Goal: Find specific fact: Find specific fact

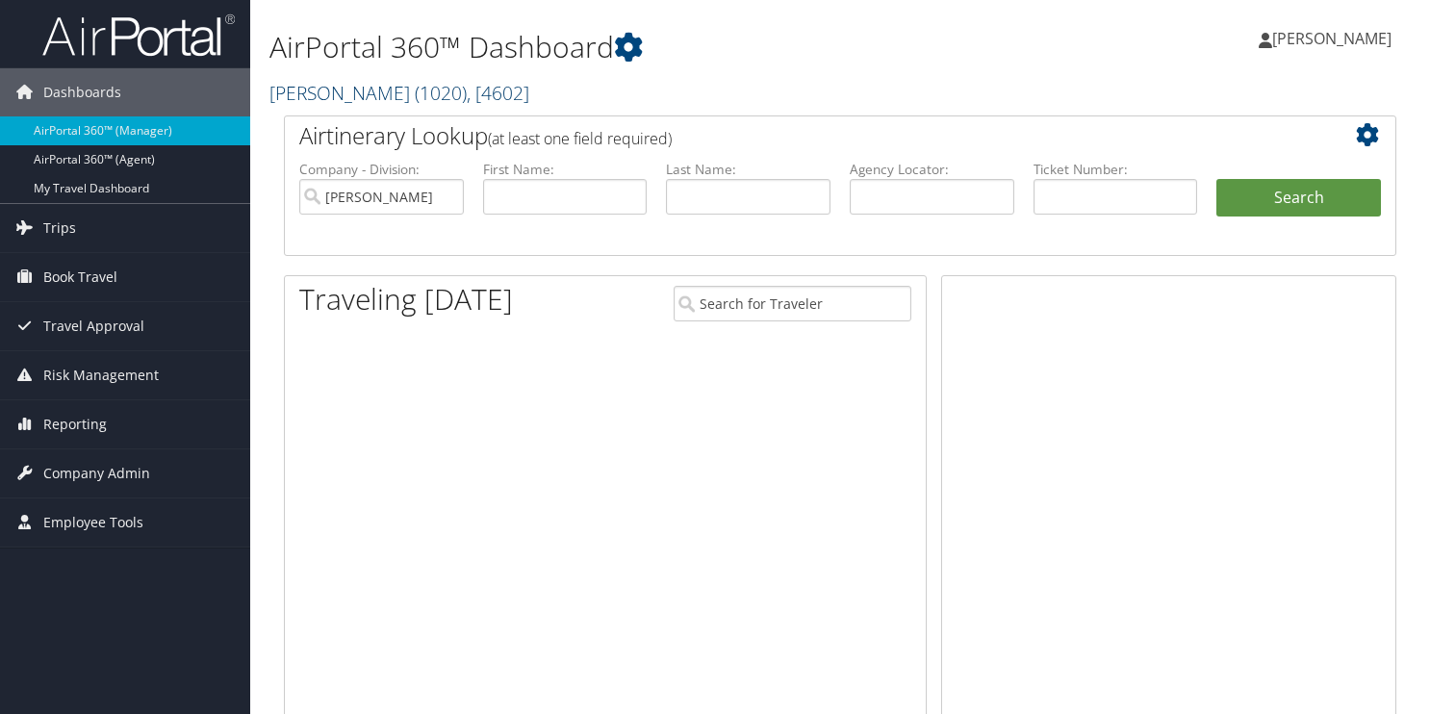
drag, startPoint x: 0, startPoint y: 0, endPoint x: 340, endPoint y: 89, distance: 351.1
click at [340, 89] on link "Adrian Steel ( 1020 ) , [ 4602 ]" at bounding box center [400, 93] width 260 height 26
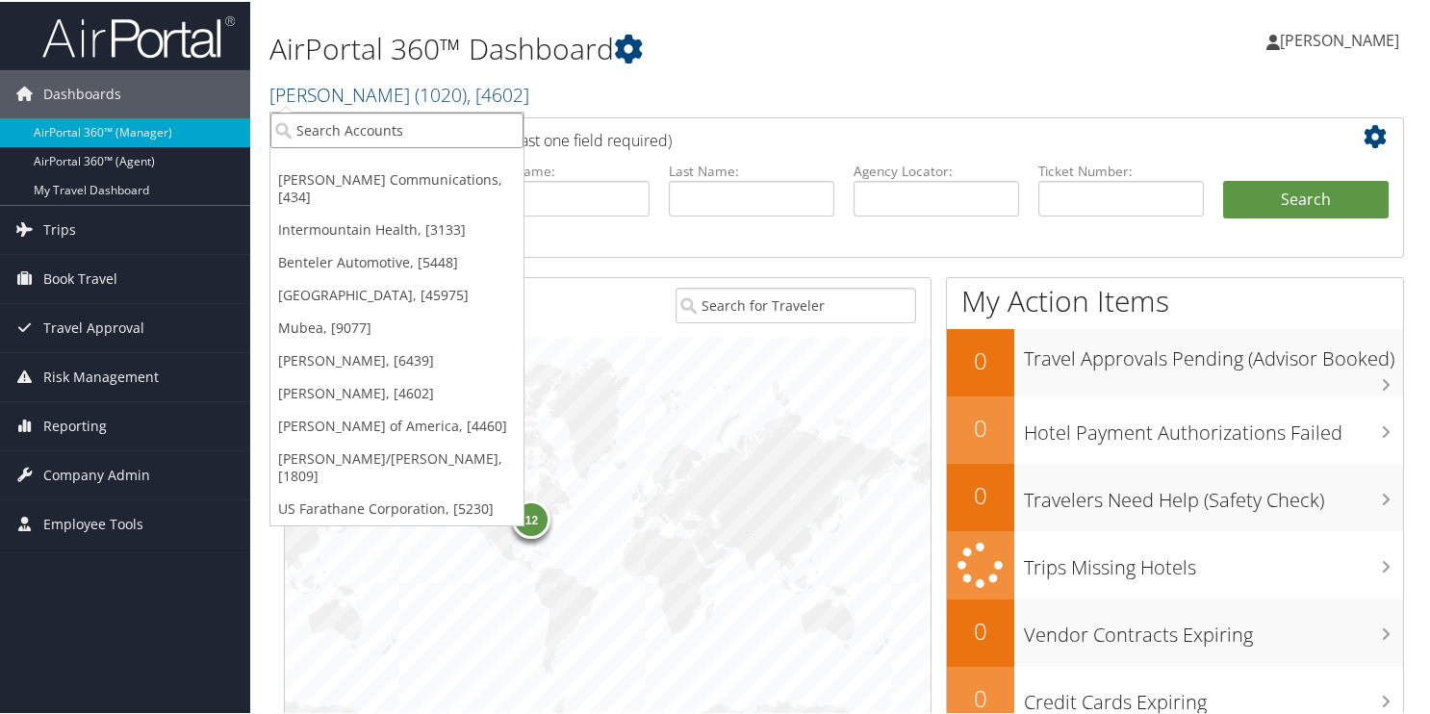
click at [334, 125] on input "search" at bounding box center [396, 129] width 253 height 36
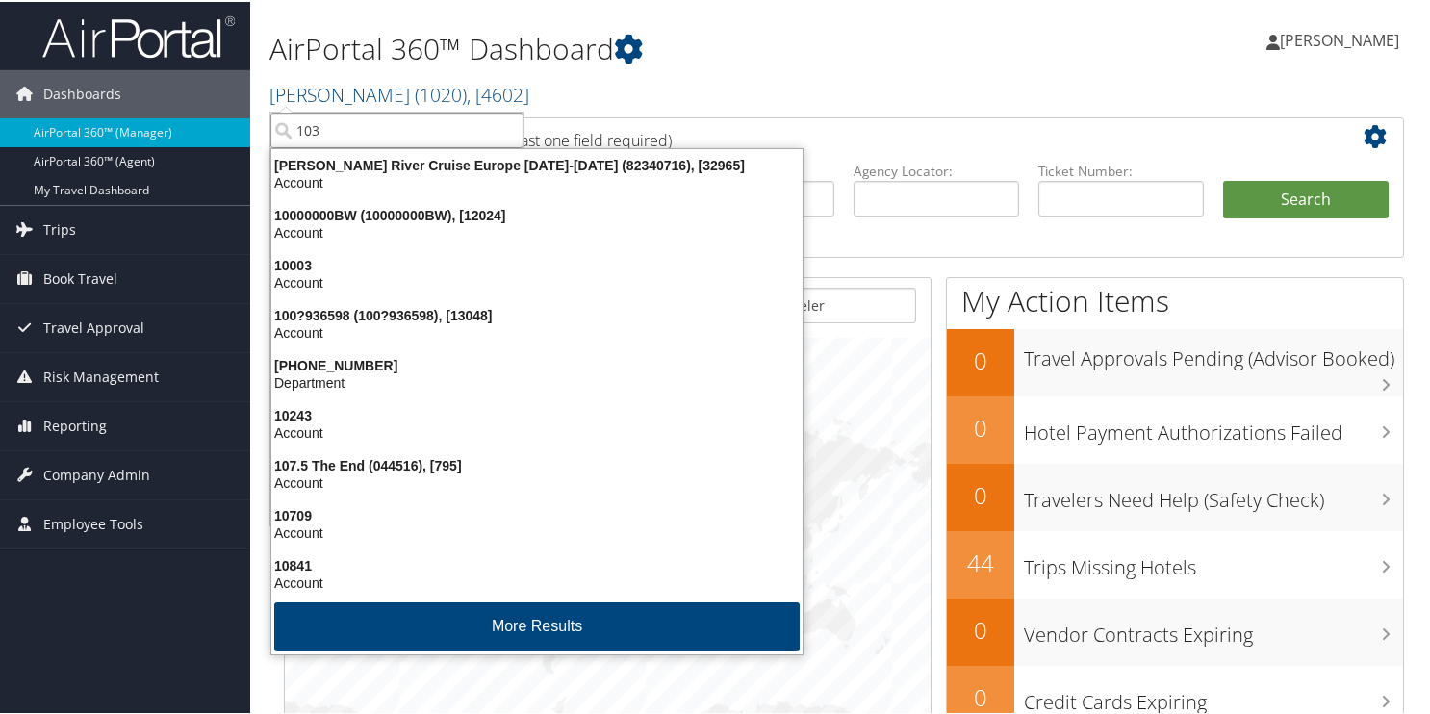
type input "1031"
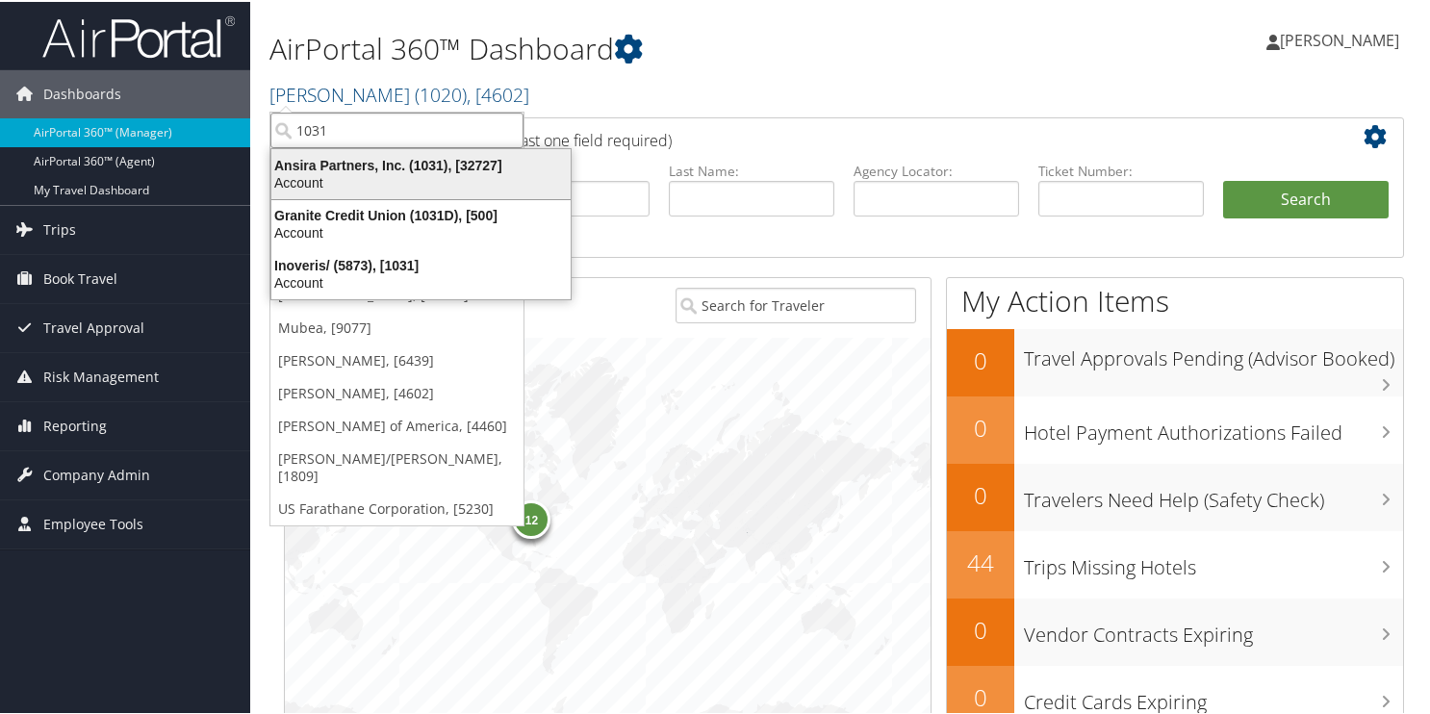
click at [296, 172] on div "Account" at bounding box center [421, 180] width 322 height 17
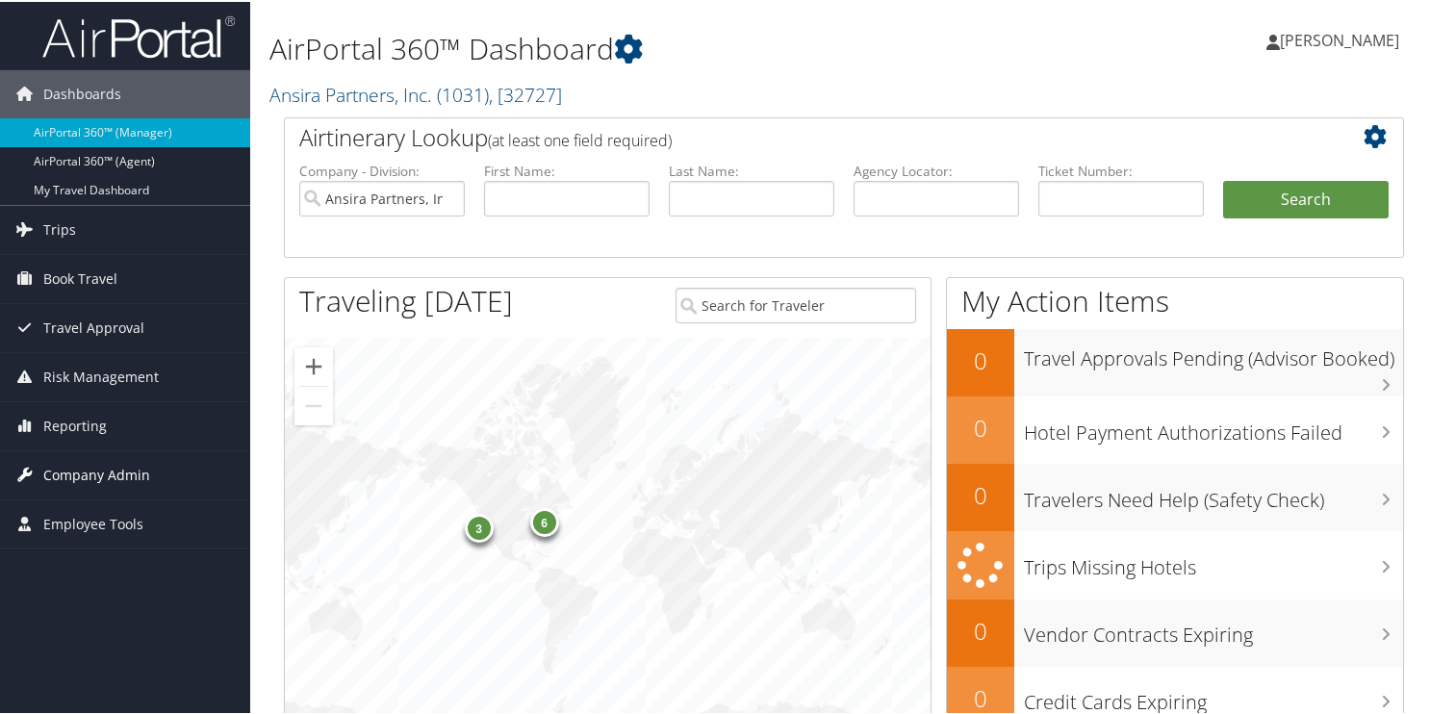
click at [126, 467] on span "Company Admin" at bounding box center [96, 474] width 107 height 48
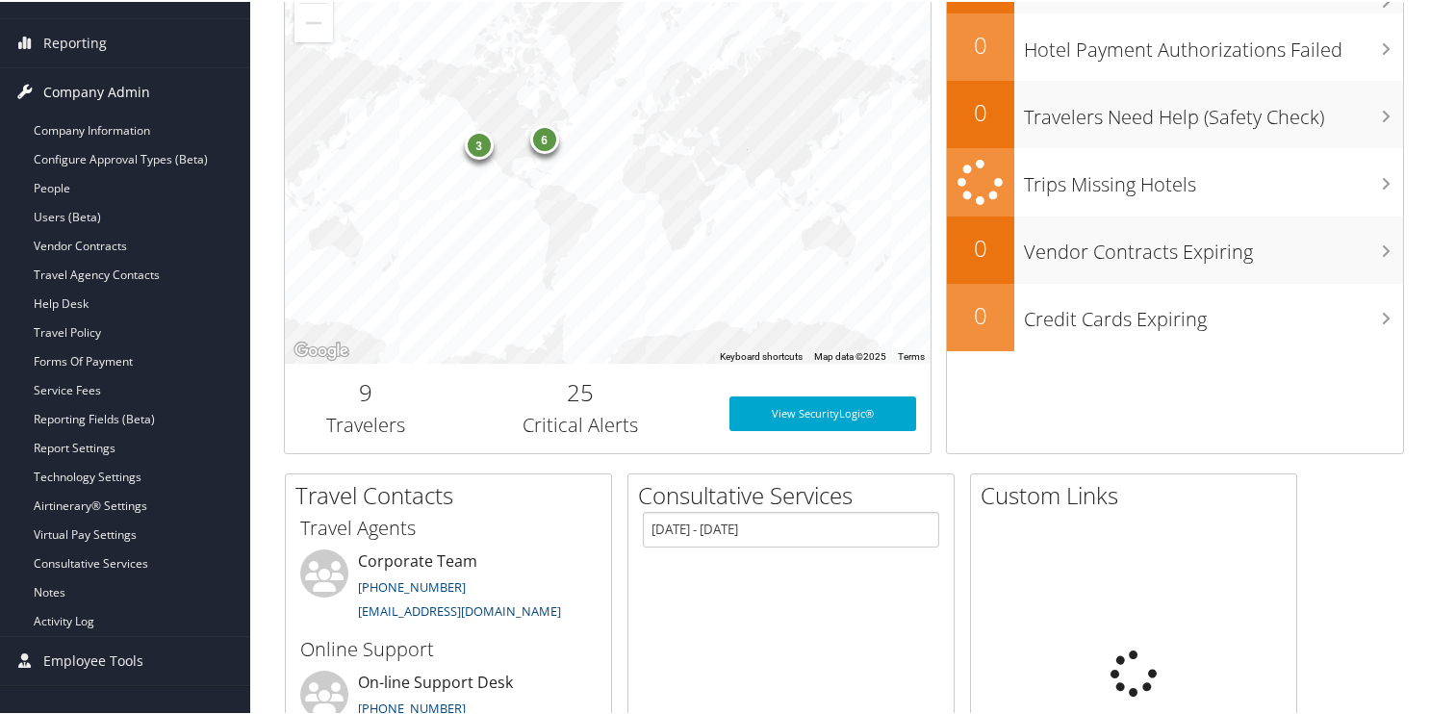
scroll to position [385, 0]
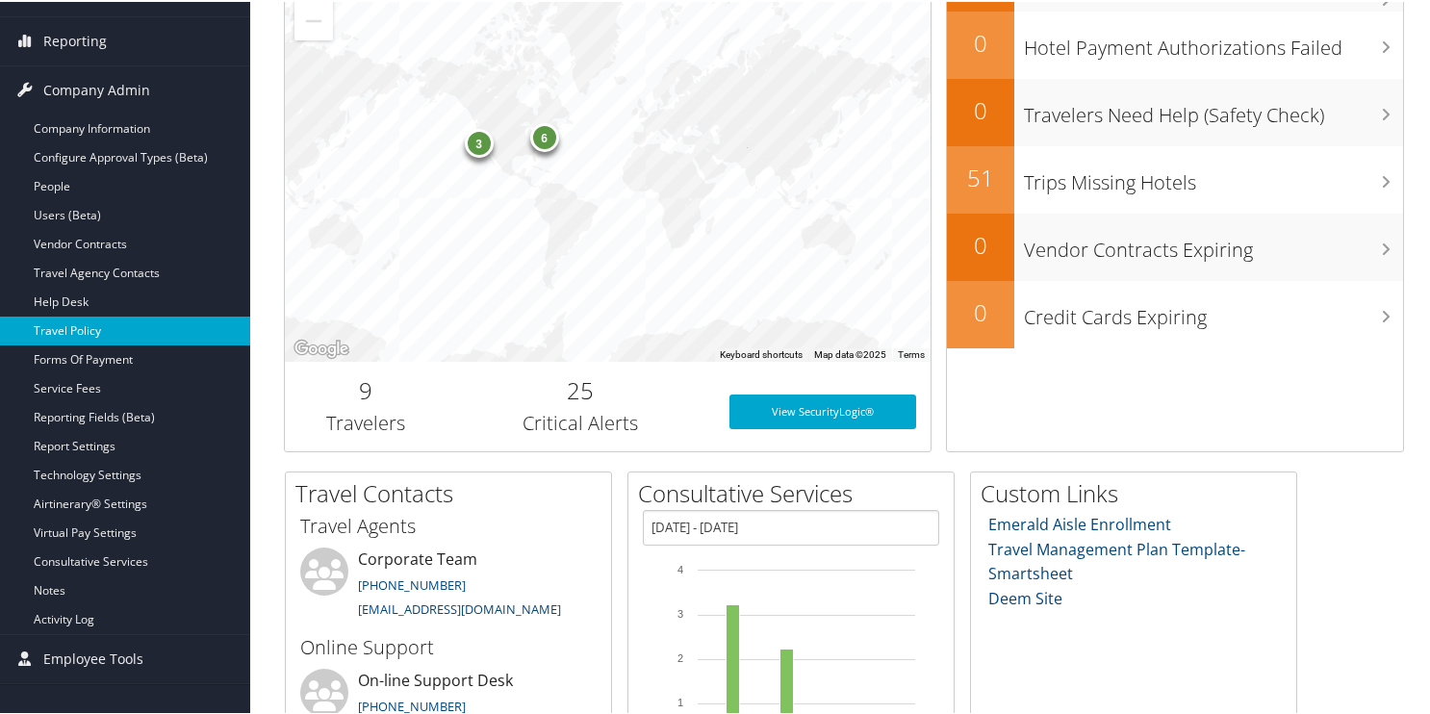
click at [125, 326] on link "Travel Policy" at bounding box center [125, 329] width 250 height 29
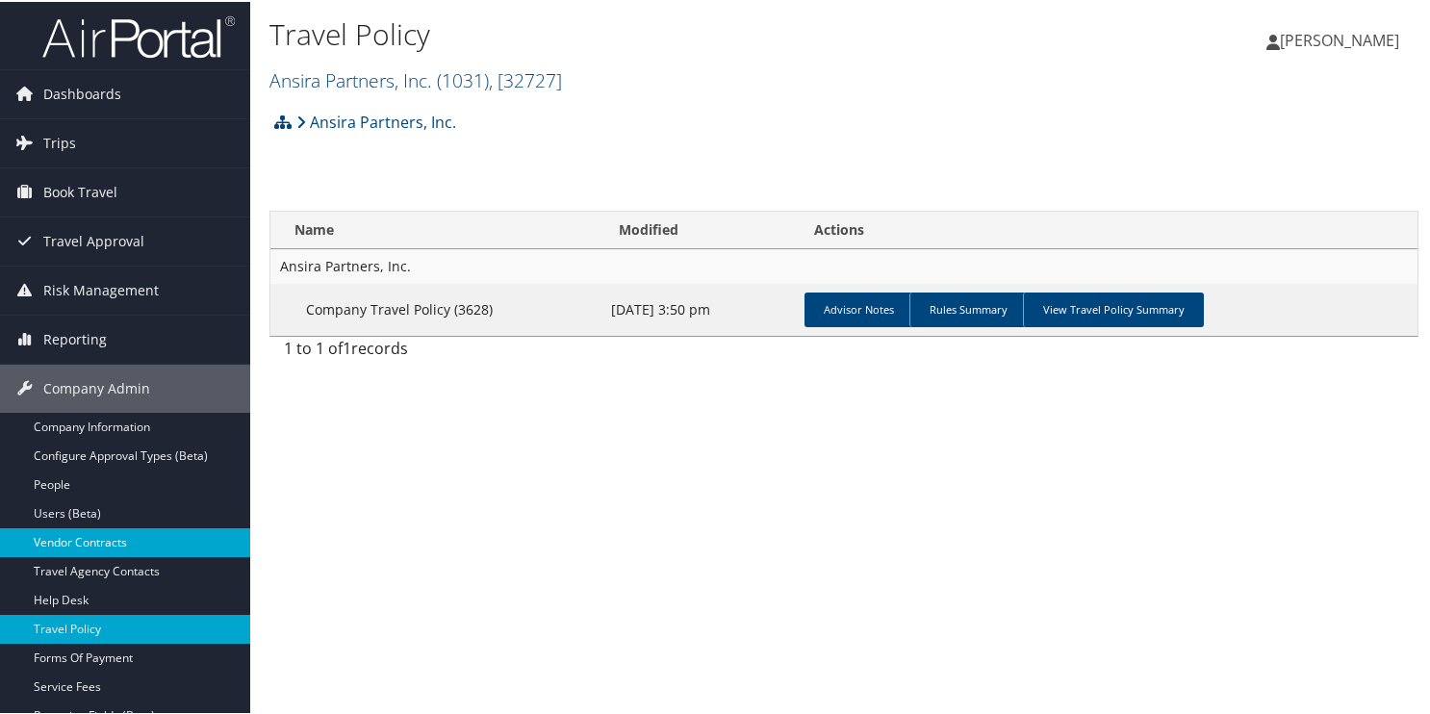
click at [63, 533] on link "Vendor Contracts" at bounding box center [125, 541] width 250 height 29
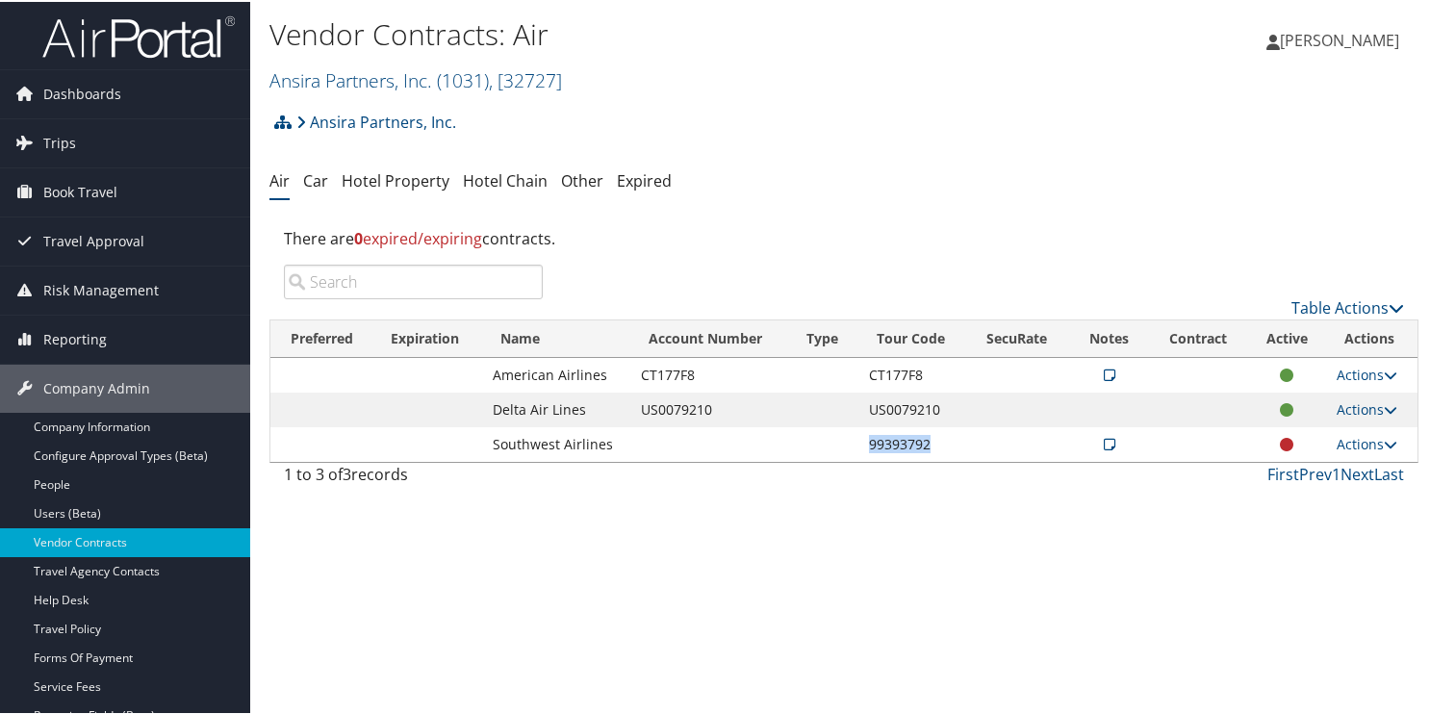
drag, startPoint x: 928, startPoint y: 441, endPoint x: 864, endPoint y: 437, distance: 63.6
click at [864, 437] on td "99393792" at bounding box center [915, 442] width 110 height 35
copy td "99393792"
